Goal: Transaction & Acquisition: Purchase product/service

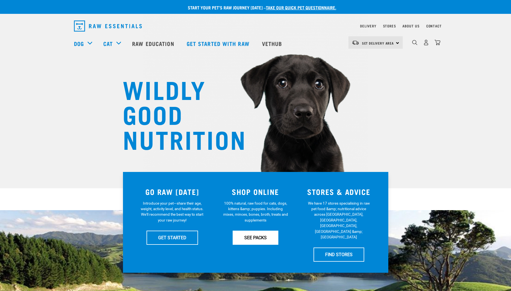
click at [250, 238] on link "SEE PACKS" at bounding box center [256, 238] width 46 height 14
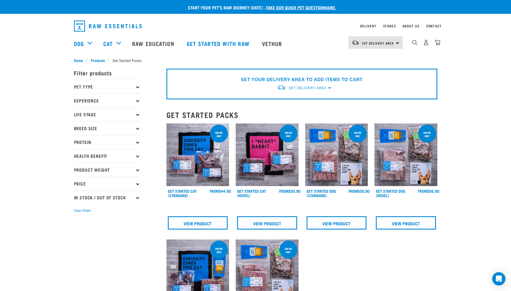
click at [99, 88] on p "Pet Type" at bounding box center [107, 87] width 66 height 14
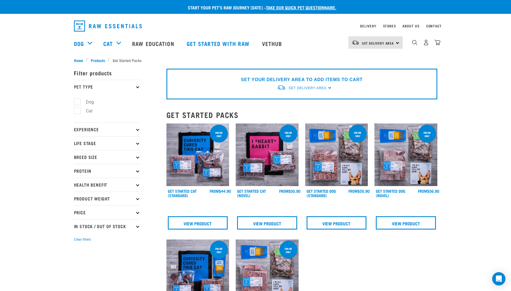
click at [79, 101] on label "Dog" at bounding box center [86, 102] width 19 height 7
click at [78, 101] on input "Dog" at bounding box center [76, 101] width 4 height 4
checkbox input "true"
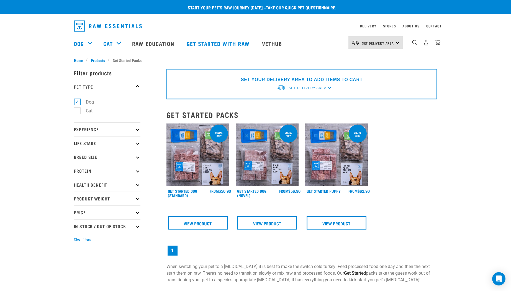
click at [267, 154] on img at bounding box center [267, 154] width 63 height 63
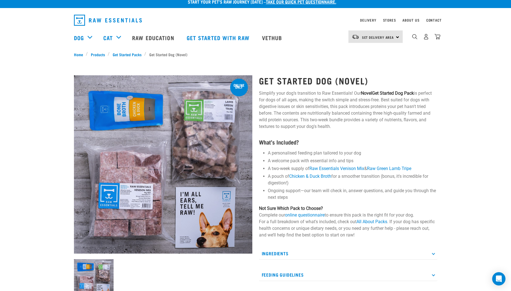
scroll to position [12, 0]
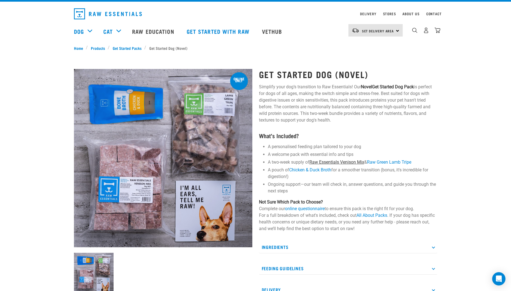
click at [323, 162] on link "Raw Essentials Venison Mix" at bounding box center [336, 161] width 55 height 5
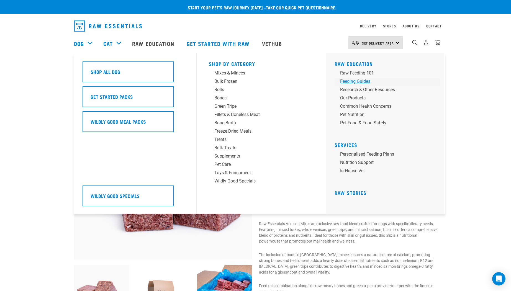
click at [354, 81] on div "Feeding Guides" at bounding box center [383, 81] width 86 height 7
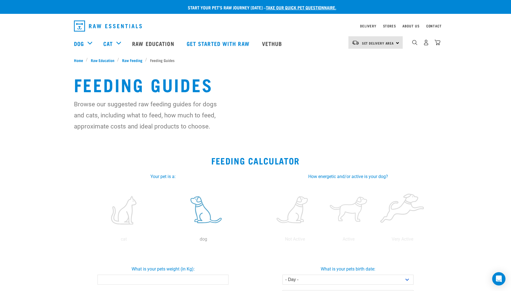
click at [197, 213] on label at bounding box center [203, 210] width 77 height 47
click at [164, 241] on input "radio" at bounding box center [164, 241] width 0 height 0
click at [344, 203] on label at bounding box center [348, 210] width 51 height 47
click at [322, 241] on input "radio" at bounding box center [322, 241] width 0 height 0
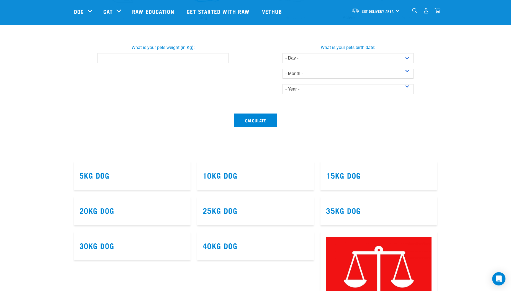
scroll to position [84, 0]
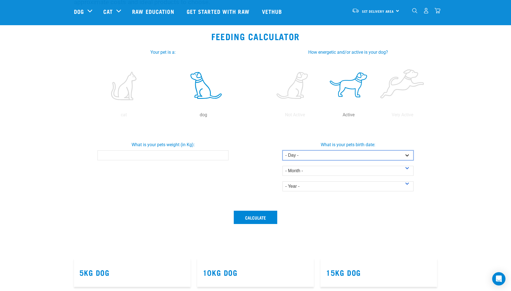
select select "10"
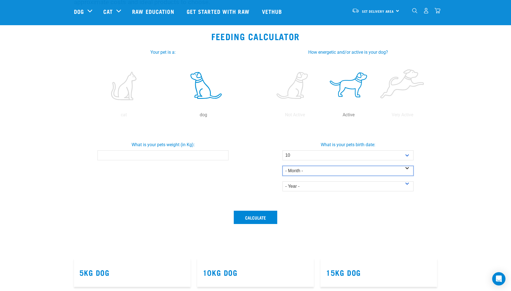
select select "June"
select select "2025"
click at [262, 220] on button "Calculate" at bounding box center [255, 217] width 43 height 13
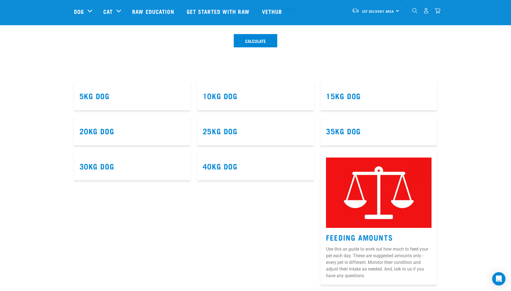
scroll to position [65, 0]
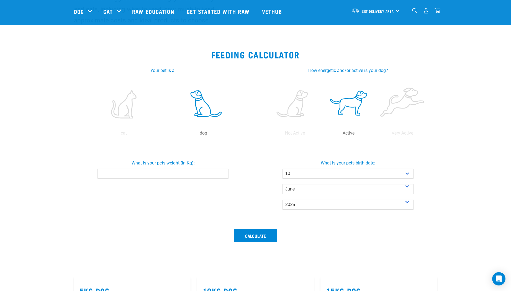
click at [136, 175] on input "What is your pets weight (in Kg):" at bounding box center [162, 174] width 131 height 10
type input "18"
type input "18.7"
click at [256, 236] on button "Calculate" at bounding box center [255, 235] width 43 height 13
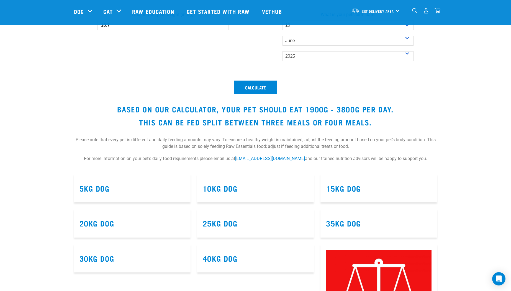
scroll to position [233, 0]
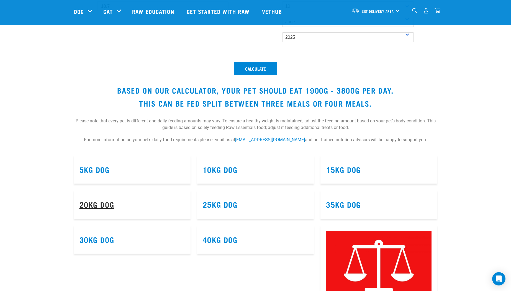
click at [104, 202] on link "20kg Dog" at bounding box center [96, 204] width 35 height 4
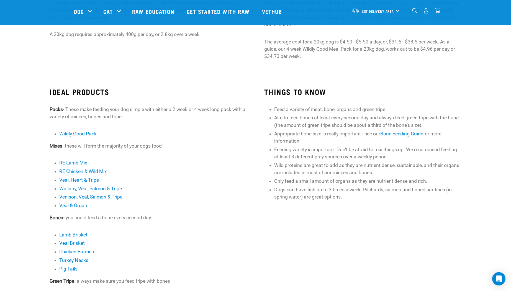
scroll to position [101, 0]
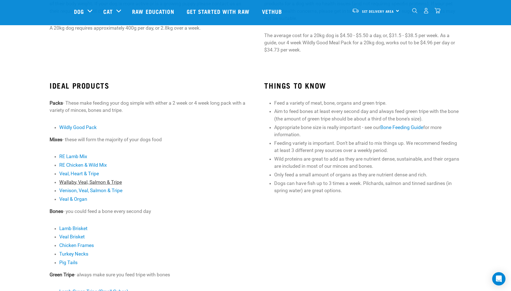
click at [112, 184] on link "Wallaby, Veal, Salmon & Tripe" at bounding box center [90, 182] width 63 height 6
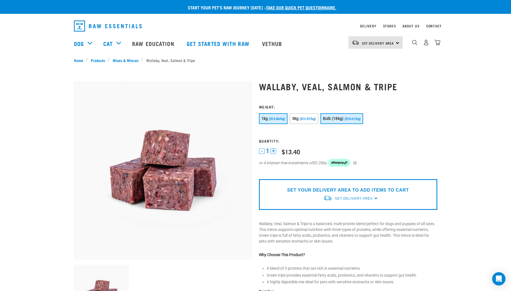
click at [340, 117] on span "Bulk (18kg)" at bounding box center [333, 118] width 21 height 4
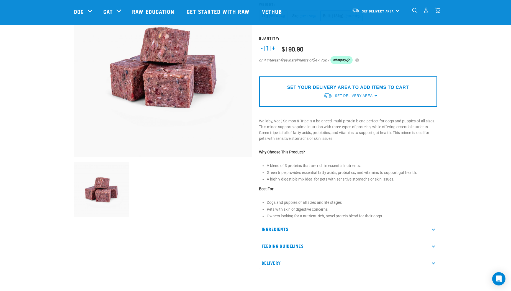
scroll to position [66, 0]
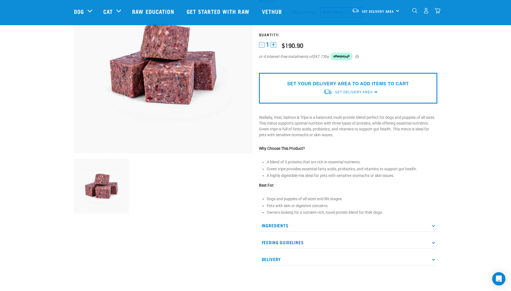
click at [281, 223] on p "Ingredients" at bounding box center [348, 225] width 178 height 12
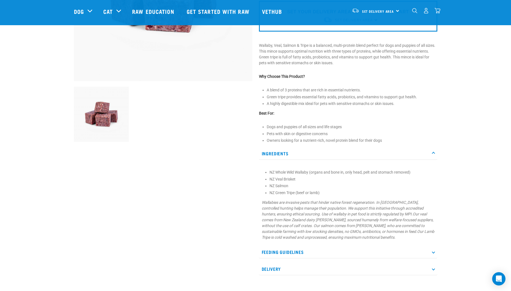
scroll to position [146, 0]
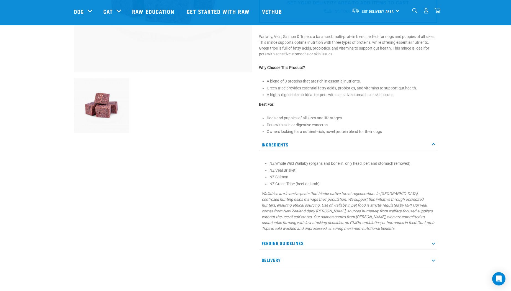
click at [305, 242] on p "Feeding Guidelines" at bounding box center [348, 243] width 178 height 12
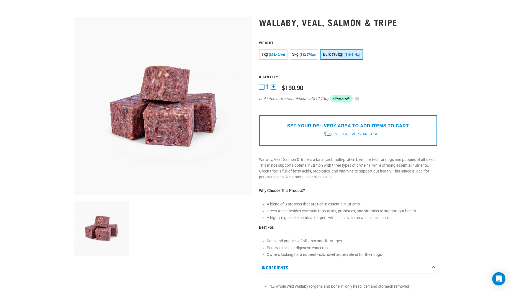
scroll to position [0, 0]
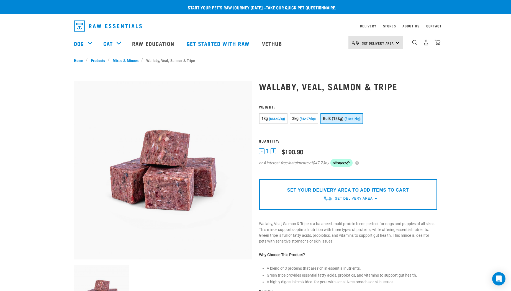
click at [365, 197] on span "Set Delivery Area" at bounding box center [354, 199] width 38 height 4
click at [345, 220] on link "[GEOGRAPHIC_DATA]" at bounding box center [350, 220] width 55 height 9
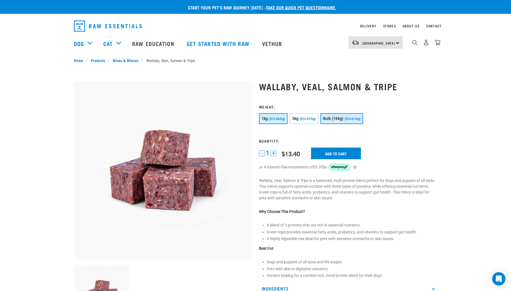
click at [343, 118] on span "Bulk (18kg)" at bounding box center [333, 118] width 21 height 4
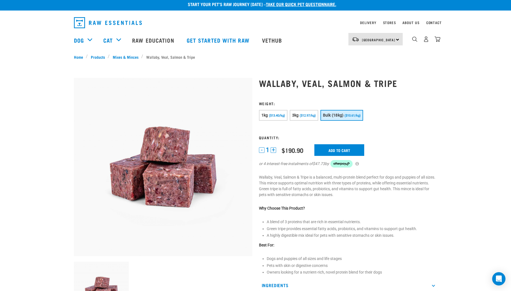
scroll to position [4, 0]
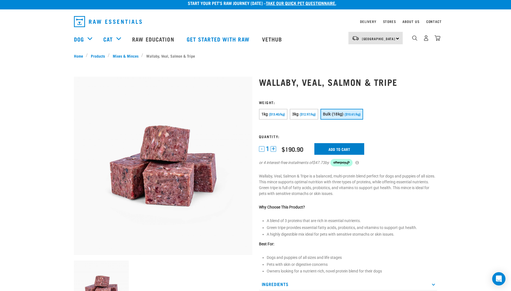
click at [348, 149] on input "Add to cart" at bounding box center [339, 149] width 50 height 12
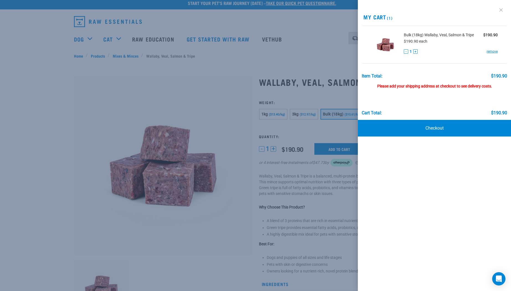
click at [500, 8] on link at bounding box center [500, 10] width 9 height 9
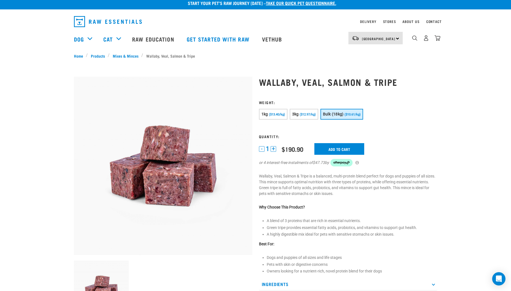
scroll to position [0, 0]
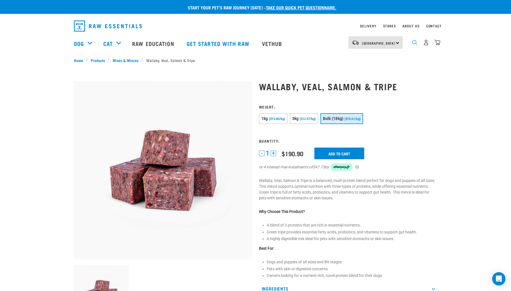
click at [414, 42] on img "dropdown navigation" at bounding box center [414, 42] width 5 height 5
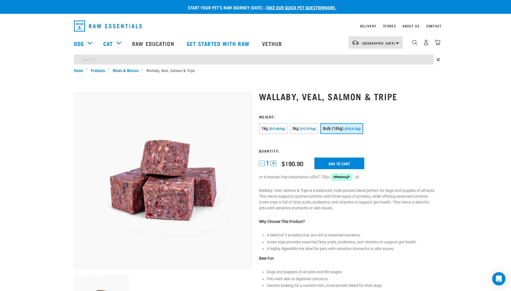
click at [208, 60] on input "search" at bounding box center [254, 60] width 360 height 10
type input "probiotic"
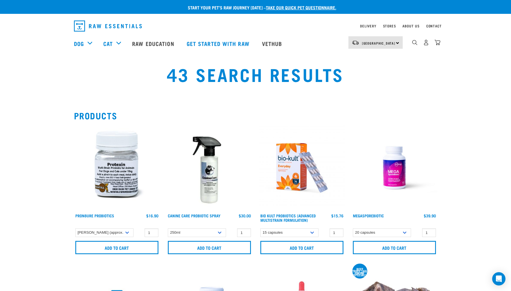
scroll to position [10, 0]
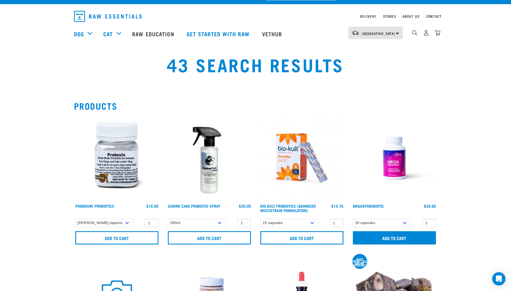
click at [388, 239] on input "Add to cart" at bounding box center [394, 237] width 83 height 13
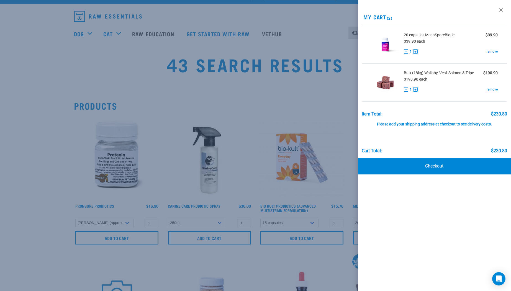
click at [393, 162] on link "Checkout" at bounding box center [434, 166] width 153 height 17
click at [501, 10] on link at bounding box center [500, 10] width 9 height 9
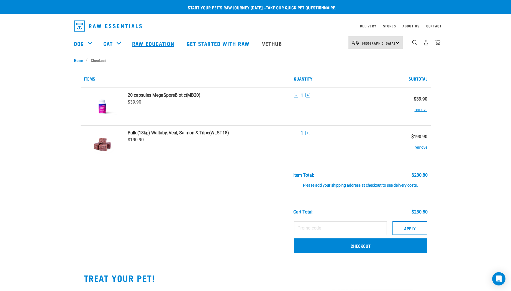
click at [159, 43] on link "Raw Education" at bounding box center [153, 43] width 54 height 22
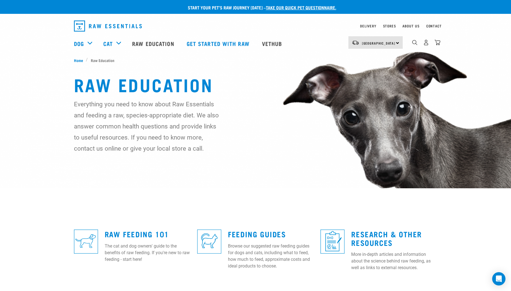
scroll to position [190, 0]
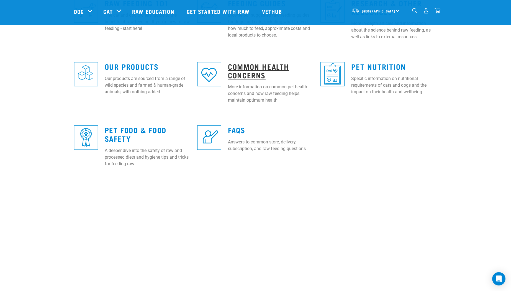
click at [246, 67] on link "Common Health Concerns" at bounding box center [258, 70] width 61 height 13
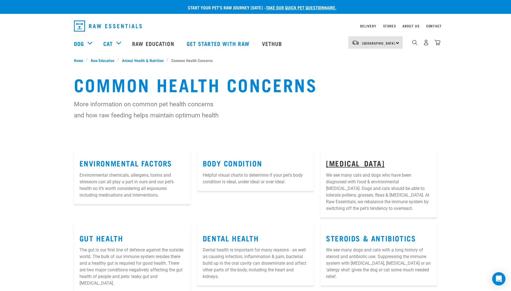
click at [345, 161] on link "Allergies" at bounding box center [355, 163] width 58 height 4
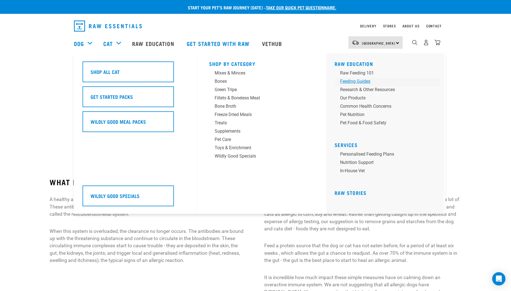
click at [348, 81] on div "Feeding Guides" at bounding box center [383, 81] width 86 height 7
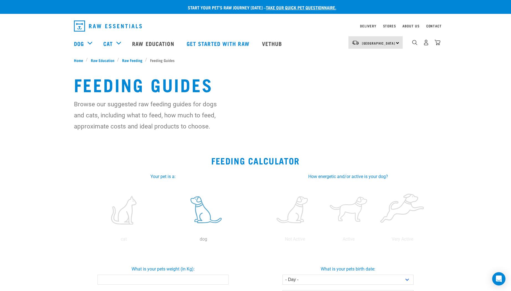
click at [197, 206] on label at bounding box center [203, 210] width 77 height 47
click at [164, 241] on input "radio" at bounding box center [164, 241] width 0 height 0
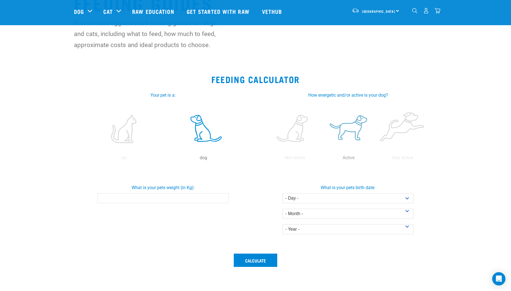
click at [349, 129] on label at bounding box center [348, 128] width 51 height 47
click at [322, 159] on input "radio" at bounding box center [322, 159] width 0 height 0
select select "10"
select select "June"
select select "2025"
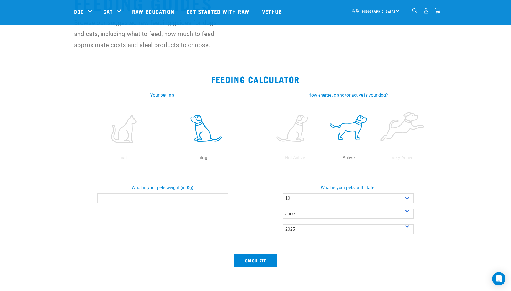
click at [159, 201] on input "What is your pets weight (in Kg):" at bounding box center [162, 198] width 131 height 10
type input "18"
type input "18.7"
click at [262, 259] on button "Calculate" at bounding box center [255, 260] width 43 height 13
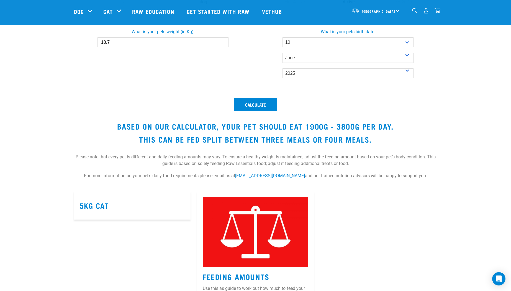
scroll to position [205, 0]
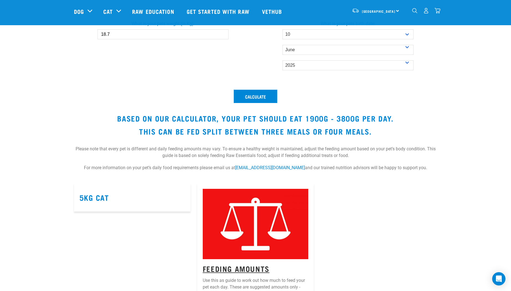
click at [253, 266] on link "Feeding Amounts" at bounding box center [236, 268] width 67 height 4
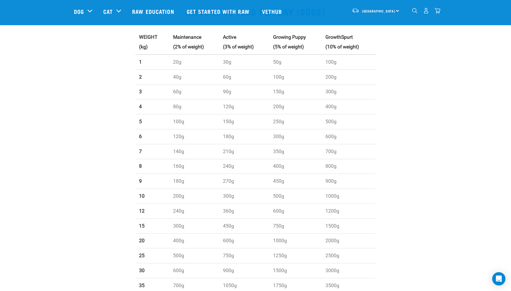
scroll to position [190, 0]
click at [299, 238] on td "1000g" at bounding box center [295, 239] width 53 height 15
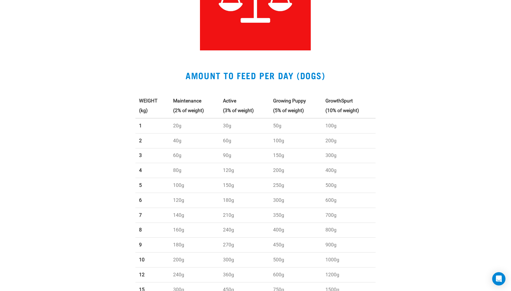
scroll to position [0, 0]
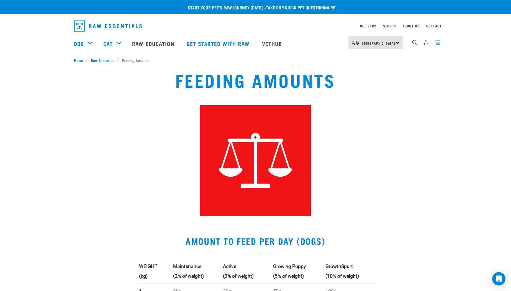
click at [438, 42] on img "dropdown navigation" at bounding box center [437, 43] width 6 height 6
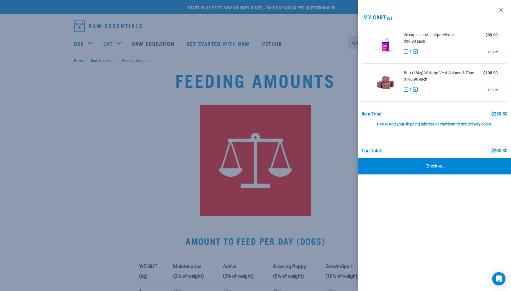
click at [413, 36] on span "20 capsules MegaSporeBiotic" at bounding box center [429, 35] width 51 height 6
click at [500, 10] on link at bounding box center [500, 10] width 9 height 9
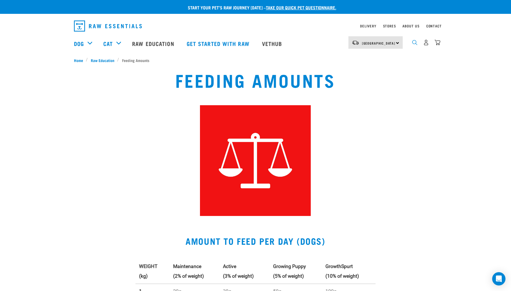
click at [416, 43] on img "dropdown navigation" at bounding box center [414, 42] width 5 height 5
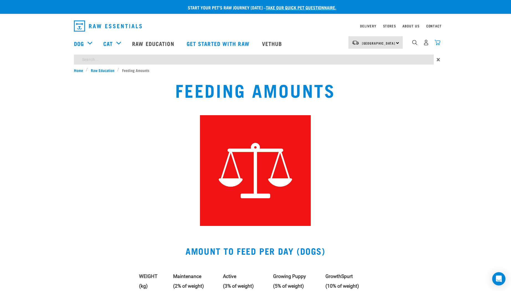
click at [438, 43] on img "dropdown navigation" at bounding box center [437, 43] width 6 height 6
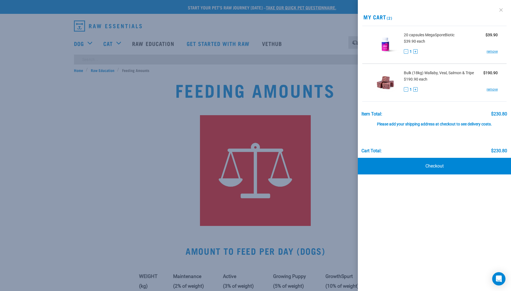
click at [501, 9] on link at bounding box center [500, 10] width 9 height 9
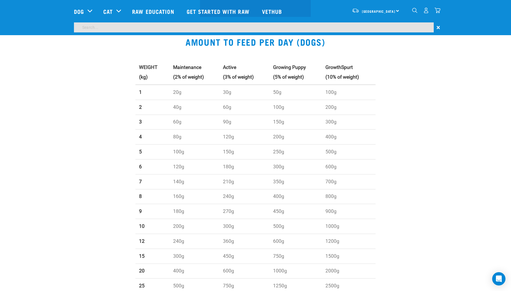
scroll to position [179, 0]
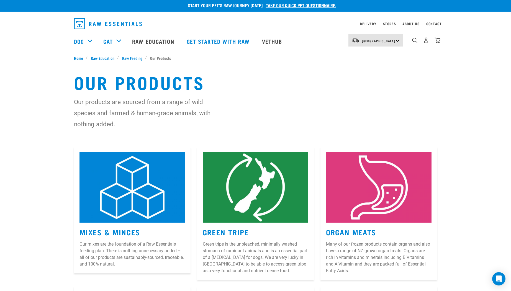
scroll to position [1, 0]
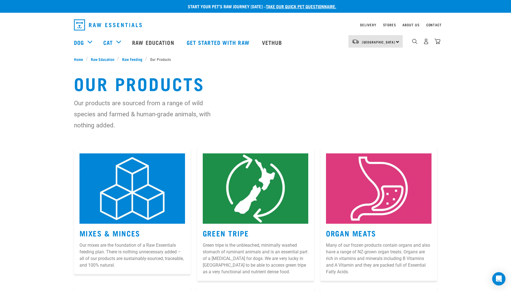
click at [440, 42] on img "dropdown navigation" at bounding box center [437, 41] width 6 height 6
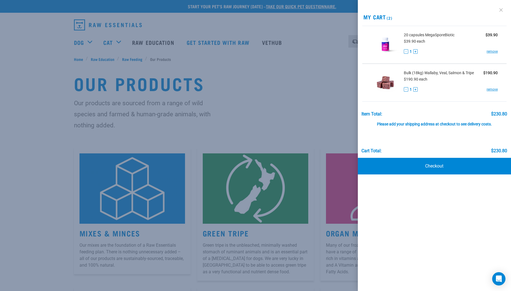
click at [501, 10] on link at bounding box center [500, 10] width 9 height 9
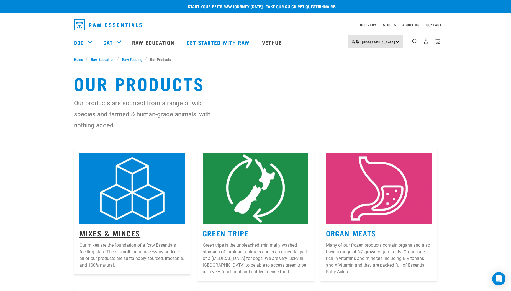
click at [111, 231] on link "Mixes & Minces" at bounding box center [109, 233] width 61 height 4
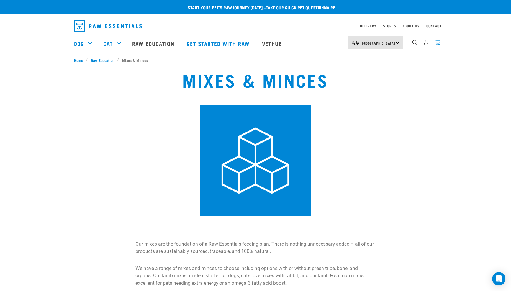
click at [438, 42] on img "dropdown navigation" at bounding box center [437, 43] width 6 height 6
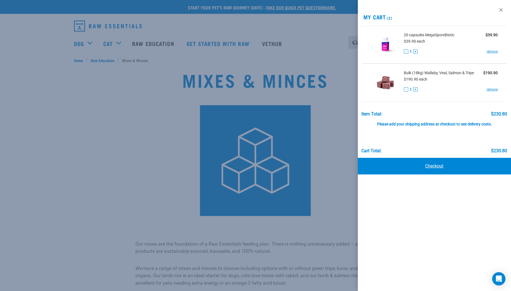
click at [433, 166] on link "Checkout" at bounding box center [434, 166] width 153 height 17
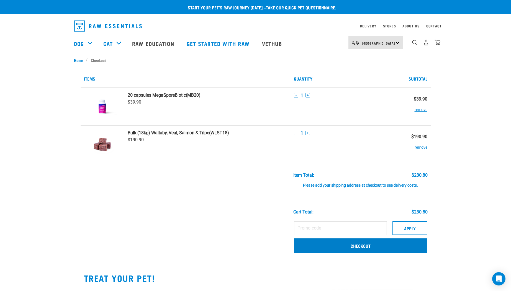
click at [346, 251] on link "Checkout" at bounding box center [360, 245] width 133 height 14
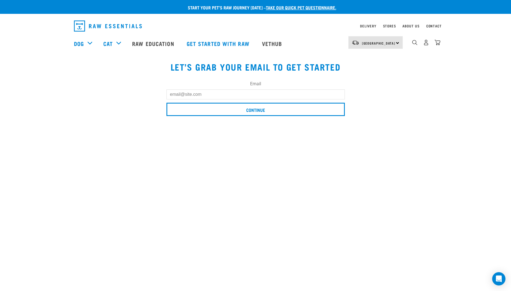
click at [188, 94] on input "Email" at bounding box center [255, 94] width 178 height 10
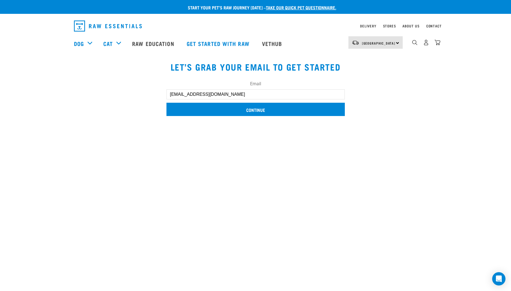
type input "kiwiana76@gmail.com"
click at [228, 109] on input "Continue" at bounding box center [255, 109] width 178 height 13
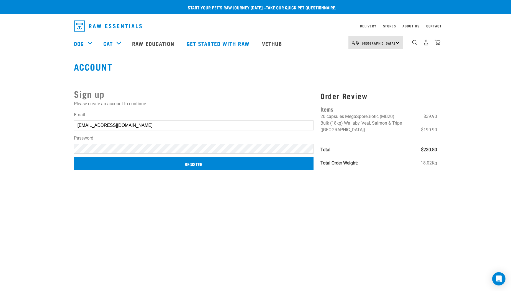
click at [181, 163] on input "Register" at bounding box center [194, 163] width 240 height 13
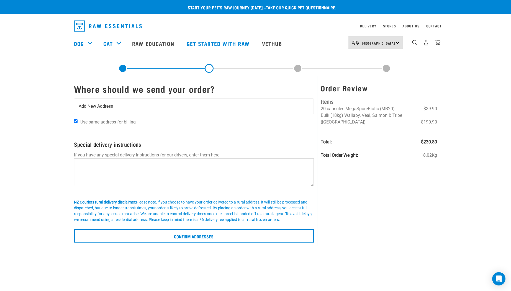
click at [96, 105] on span "Add New Address" at bounding box center [96, 106] width 34 height 7
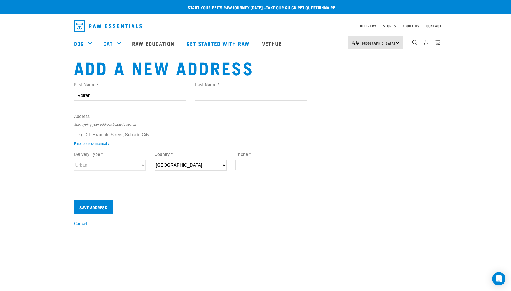
type input "Reirani"
type input "Taurima"
click at [79, 136] on input "text" at bounding box center [190, 135] width 233 height 10
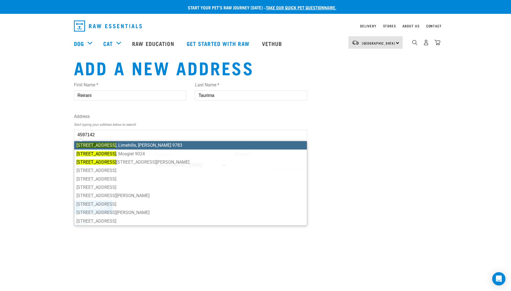
click at [120, 145] on ul "[STREET_ADDRESS][GEOGRAPHIC_DATA][PERSON_NAME][STREET_ADDRESS] [STREET_ADDRESS]…" at bounding box center [190, 183] width 233 height 85
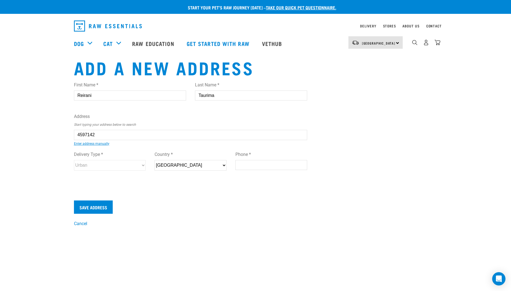
type input "[STREET_ADDRESS][PERSON_NAME]"
type input "[STREET_ADDRESS]"
type input "Limehills"
type input "Southland"
select select "STL"
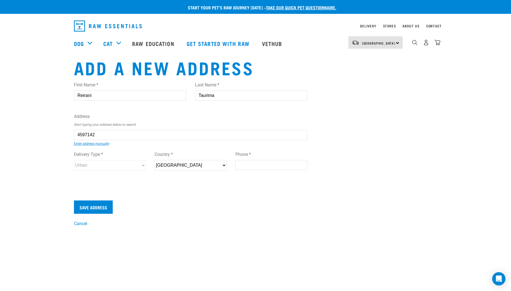
type input "9783"
select select "Rural"
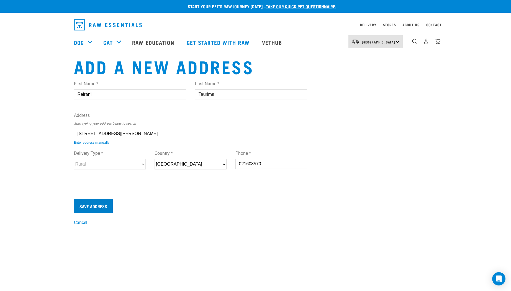
type input "021608570"
click at [87, 205] on input "Save Address" at bounding box center [93, 205] width 39 height 13
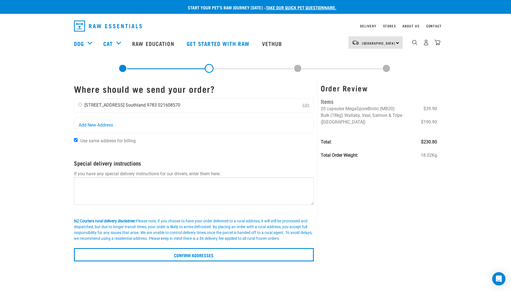
click at [79, 105] on input "radio" at bounding box center [80, 105] width 4 height 4
radio input "true"
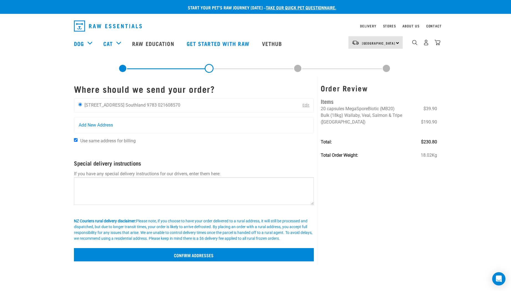
click at [147, 257] on input "Confirm addresses" at bounding box center [194, 254] width 240 height 13
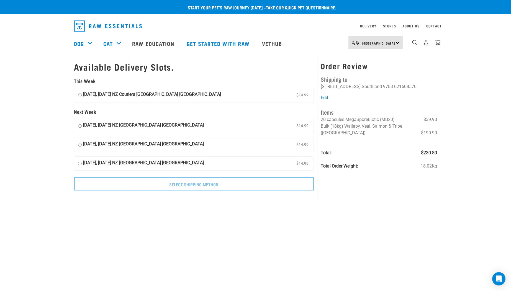
click at [79, 92] on input "03 October, Friday NZ Couriers South Island Long Haul $14.99" at bounding box center [80, 95] width 4 height 8
radio input "true"
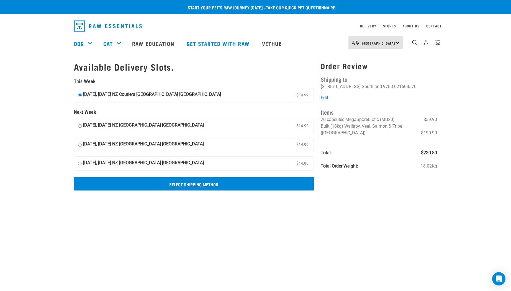
click at [166, 180] on input "Select Shipping Method" at bounding box center [194, 183] width 240 height 13
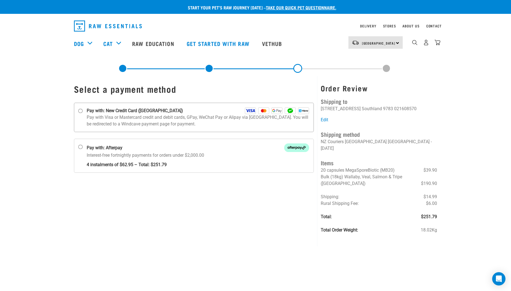
click at [80, 111] on input "Pay with: New Credit Card ([GEOGRAPHIC_DATA])" at bounding box center [80, 111] width 4 height 4
radio input "true"
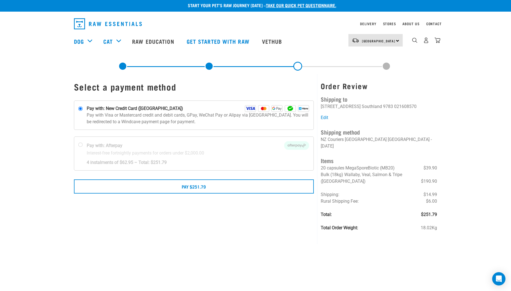
scroll to position [3, 0]
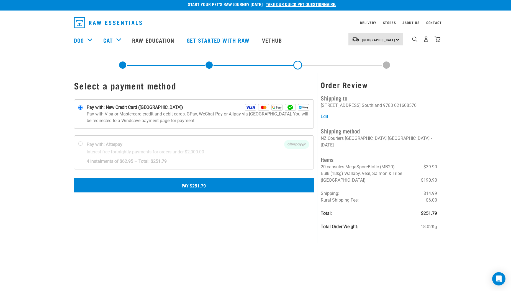
click at [184, 184] on button "Pay $251.79" at bounding box center [194, 185] width 240 height 14
